Goal: Information Seeking & Learning: Learn about a topic

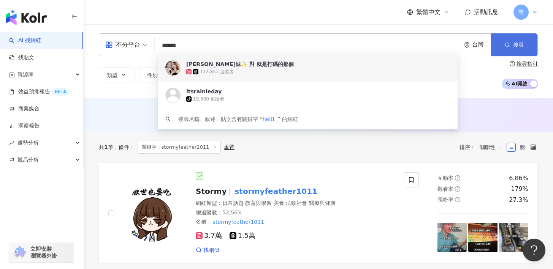
type input "******"
click at [493, 48] on button "搜尋" at bounding box center [514, 44] width 46 height 23
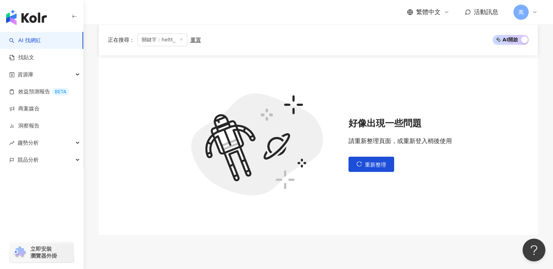
scroll to position [121, 0]
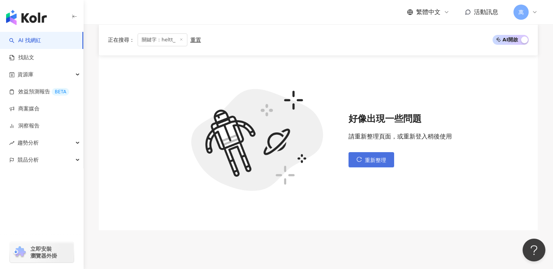
click at [375, 165] on button "重新整理" at bounding box center [371, 159] width 46 height 15
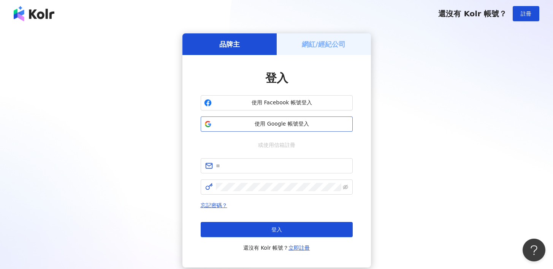
scroll to position [5, 0]
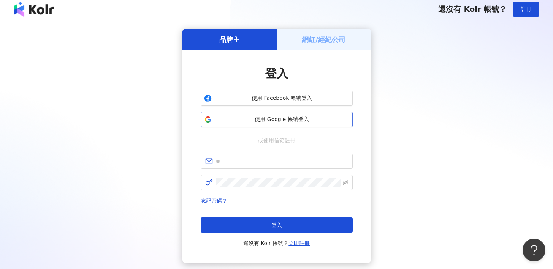
click at [288, 120] on span "使用 Google 帳號登入" at bounding box center [282, 120] width 135 height 8
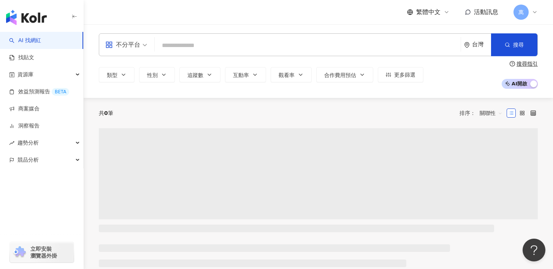
scroll to position [5, 0]
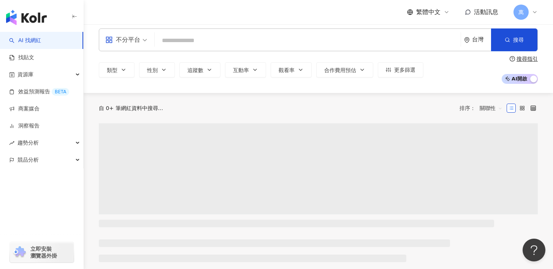
click at [212, 42] on input "search" at bounding box center [308, 40] width 300 height 14
type input "******"
click at [507, 37] on span "button" at bounding box center [507, 40] width 5 height 6
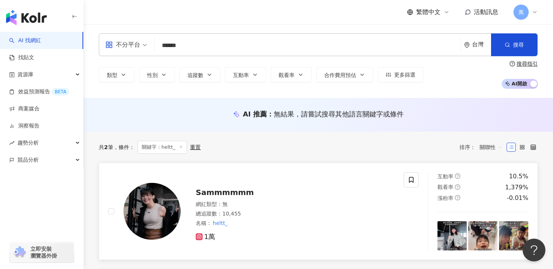
click at [334, 200] on div "Sammmmmm 網紅類型 ： 無 總追蹤數 ： 10,455 名稱 ： heltt_ 1萬" at bounding box center [288, 211] width 214 height 60
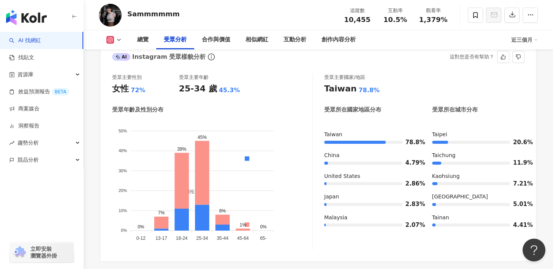
scroll to position [678, 0]
